Goal: Find contact information: Find contact information

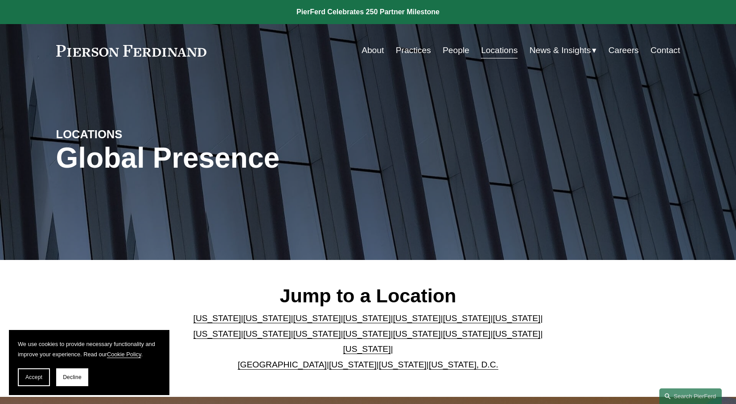
click at [391, 344] on link "[US_STATE]" at bounding box center [367, 348] width 48 height 9
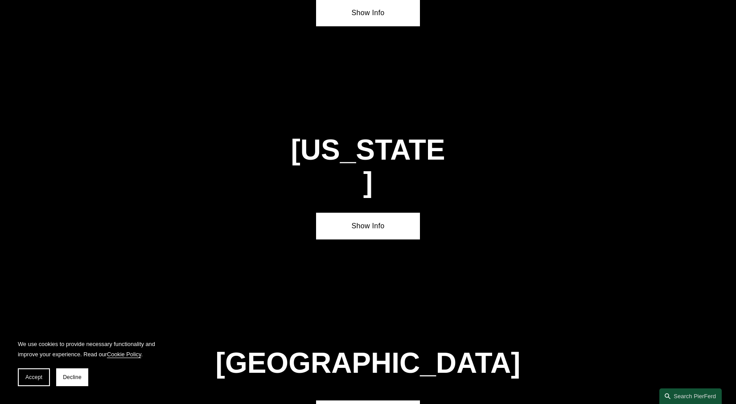
scroll to position [3025, 0]
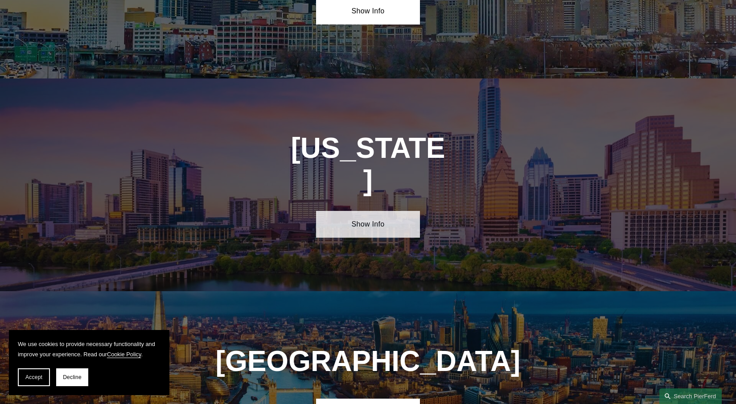
click at [362, 211] on link "Show Info" at bounding box center [368, 224] width 104 height 27
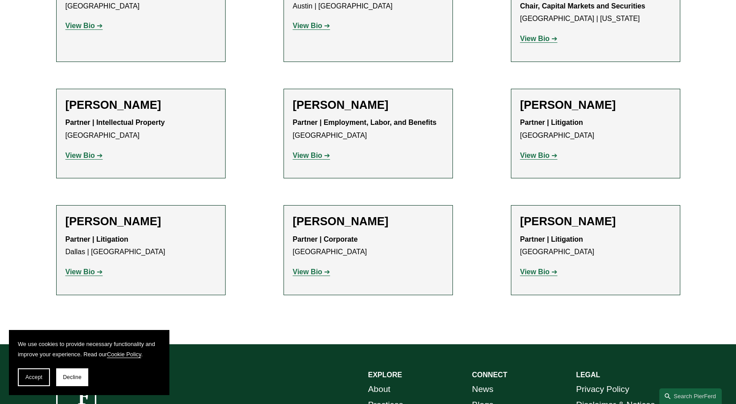
scroll to position [446, 0]
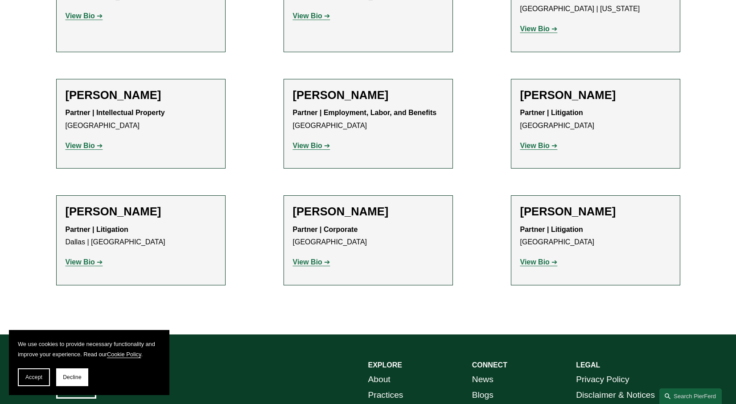
click at [79, 262] on strong "View Bio" at bounding box center [80, 262] width 29 height 8
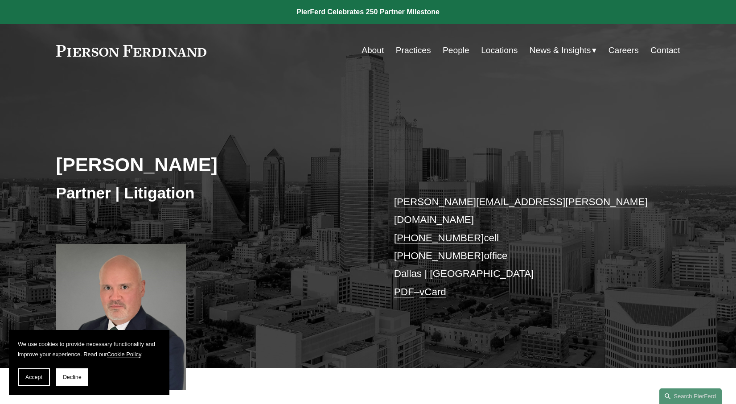
click at [664, 50] on link "Contact" at bounding box center [665, 50] width 29 height 17
